Goal: Navigation & Orientation: Go to known website

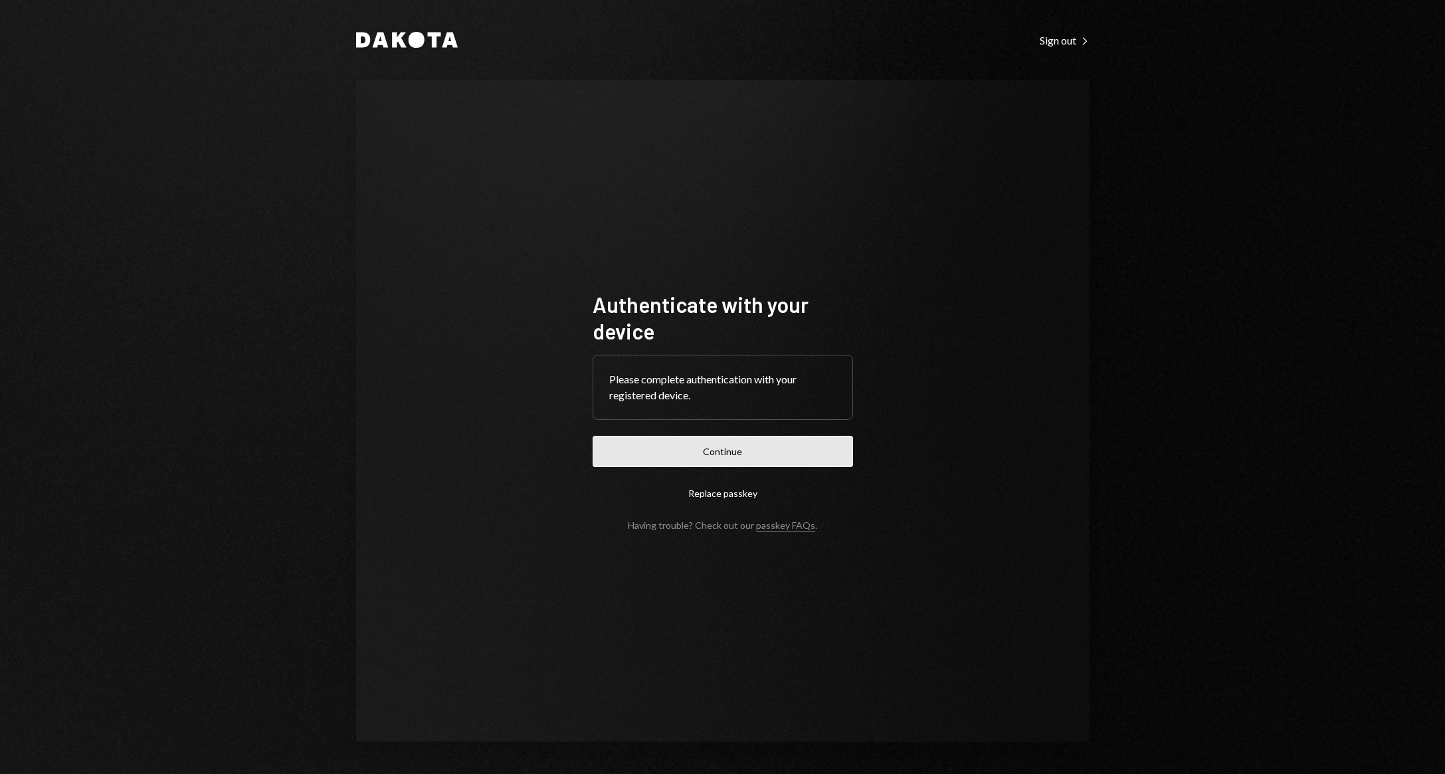
click at [730, 452] on button "Continue" at bounding box center [723, 451] width 260 height 31
